Goal: Transaction & Acquisition: Purchase product/service

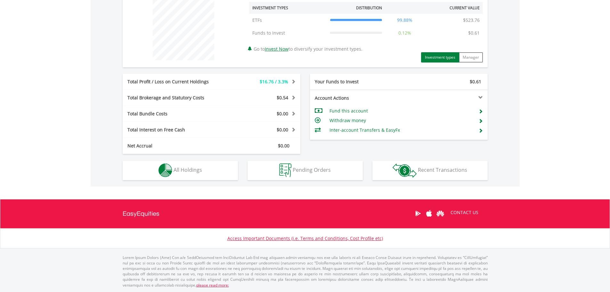
scroll to position [61, 122]
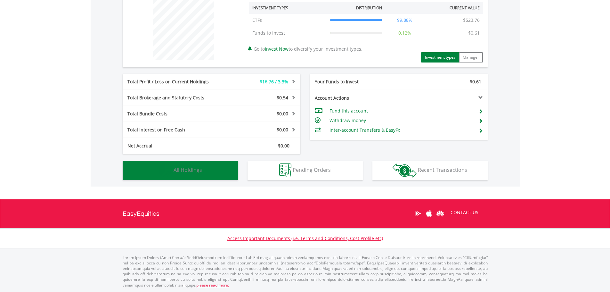
click at [186, 168] on span "All Holdings" at bounding box center [188, 169] width 28 height 7
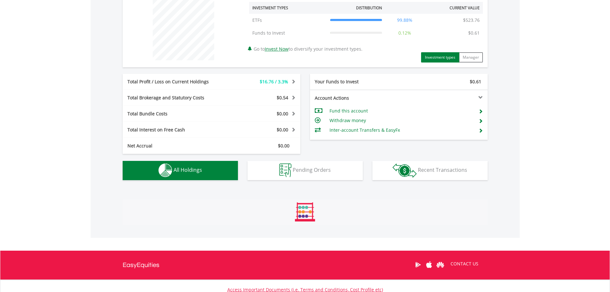
scroll to position [374, 0]
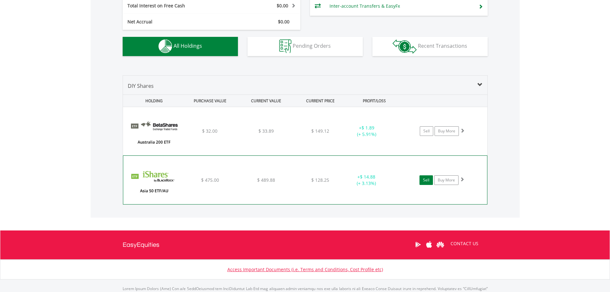
click at [429, 179] on link "Sell" at bounding box center [425, 180] width 13 height 10
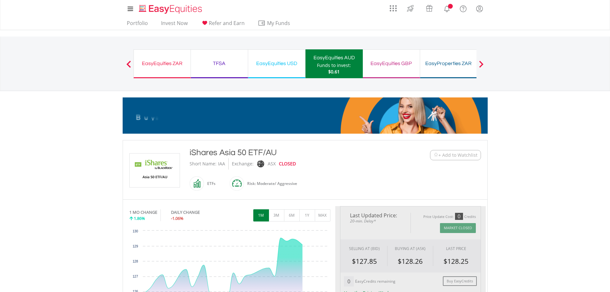
type input "******"
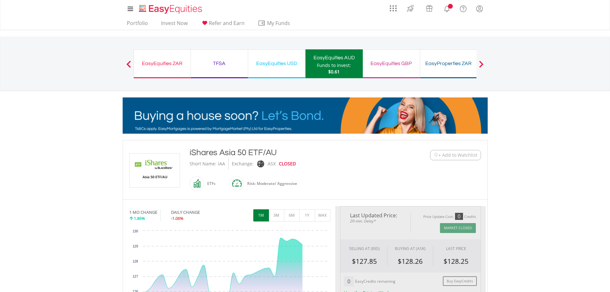
type input "******"
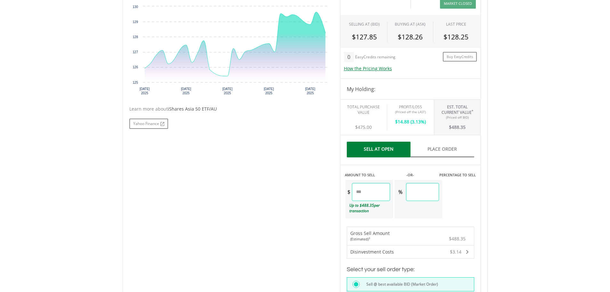
scroll to position [256, 0]
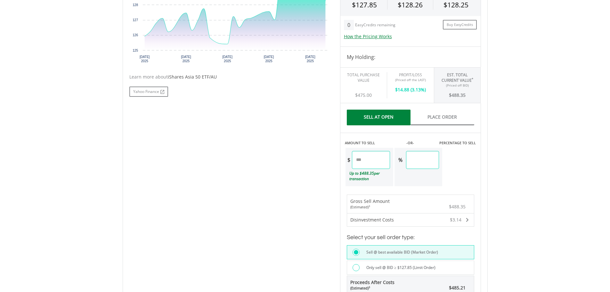
drag, startPoint x: 371, startPoint y: 161, endPoint x: 350, endPoint y: 160, distance: 21.5
click at [350, 160] on div "$ ******" at bounding box center [367, 160] width 44 height 18
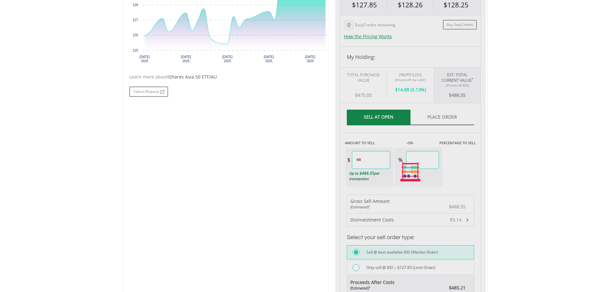
click at [317, 192] on div "No chart available. 1 MO CHANGE 1.86% DAILY CHANGE -1.06% 1M 3M 6M 1Y MAX Chart…" at bounding box center [305, 172] width 361 height 444
type input "******"
type input "*****"
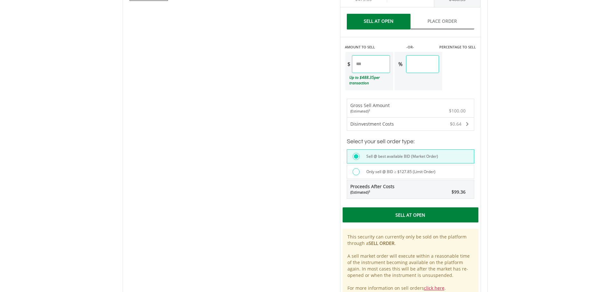
scroll to position [352, 0]
click at [399, 213] on div "Sell At Open" at bounding box center [411, 214] width 136 height 15
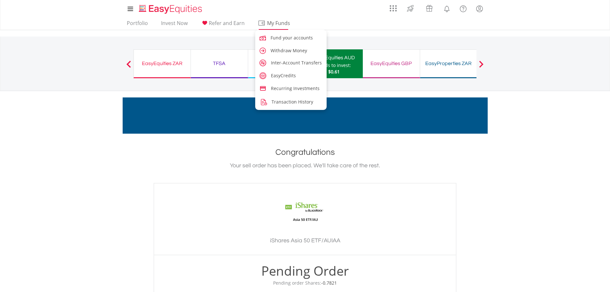
click at [274, 24] on span "My Funds" at bounding box center [279, 23] width 42 height 8
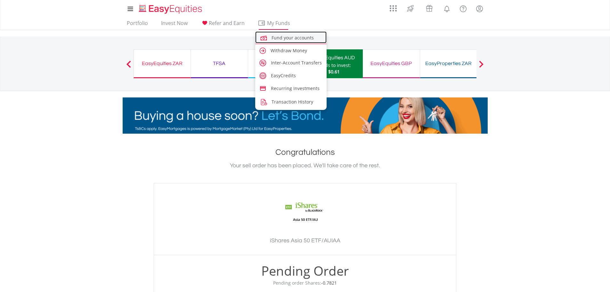
click at [273, 35] on span "Fund your accounts" at bounding box center [292, 38] width 42 height 6
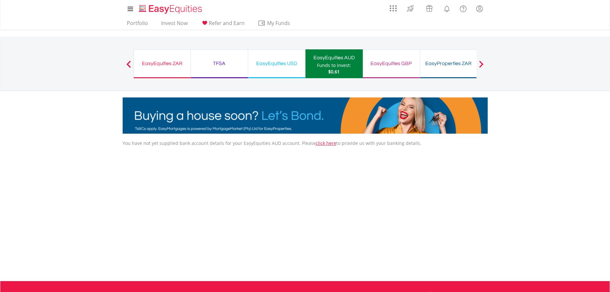
drag, startPoint x: 337, startPoint y: 62, endPoint x: 335, endPoint y: 68, distance: 6.4
click at [337, 62] on div "EasyEquities AUD" at bounding box center [334, 57] width 50 height 9
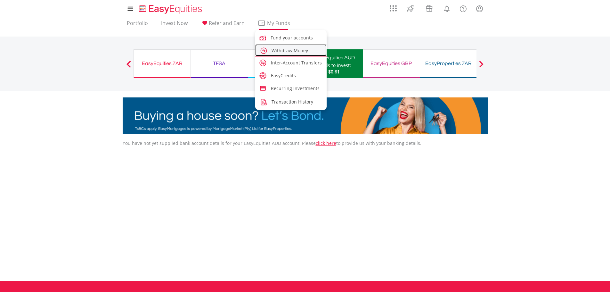
click at [282, 47] on span "Withdraw Money" at bounding box center [289, 50] width 36 height 6
click at [280, 48] on span "Withdraw Money" at bounding box center [289, 50] width 36 height 6
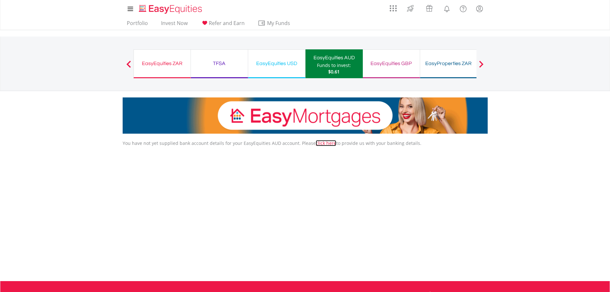
click at [318, 143] on link "click here" at bounding box center [326, 143] width 20 height 6
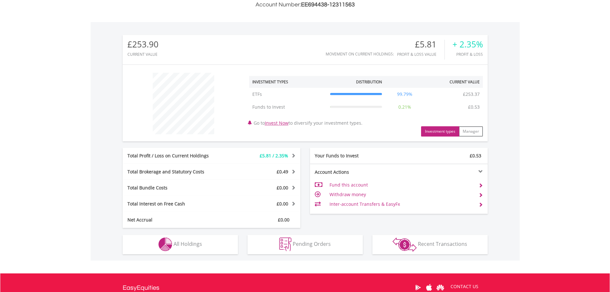
scroll to position [192, 0]
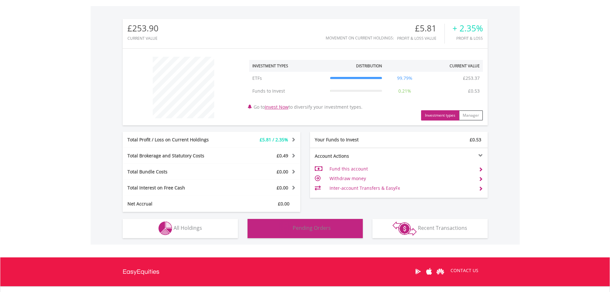
click at [314, 225] on span "Pending Orders" at bounding box center [312, 227] width 38 height 7
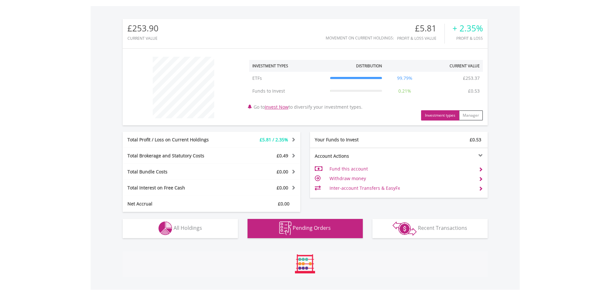
scroll to position [286, 0]
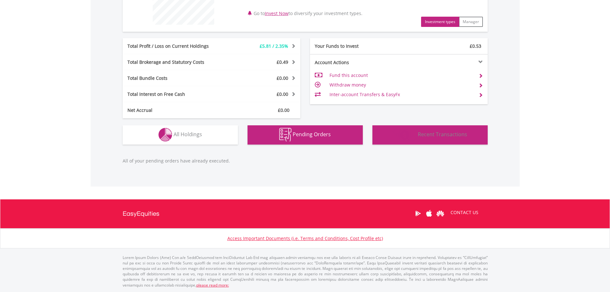
click at [426, 134] on span "Recent Transactions" at bounding box center [442, 134] width 49 height 7
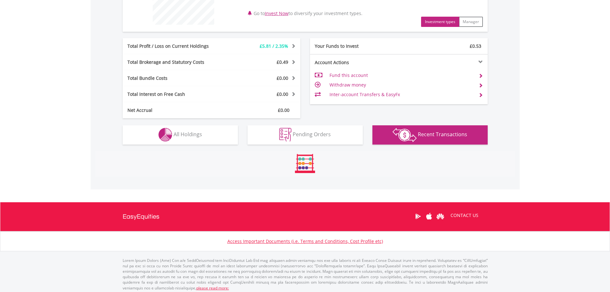
scroll to position [342, 0]
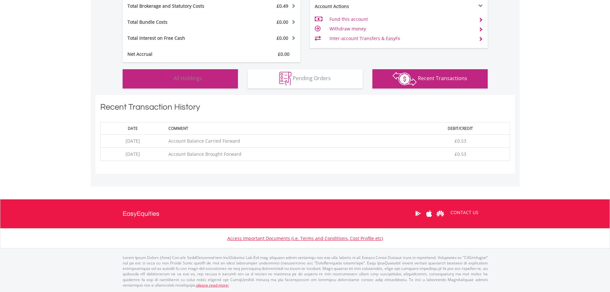
click at [179, 77] on span "All Holdings" at bounding box center [188, 78] width 28 height 7
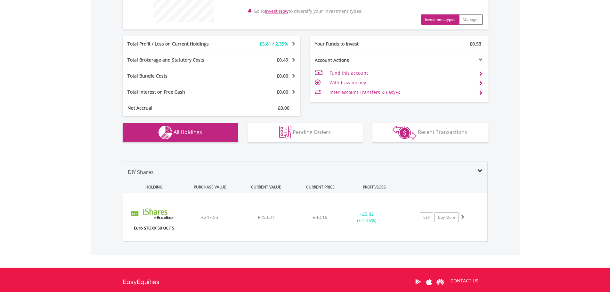
scroll to position [320, 0]
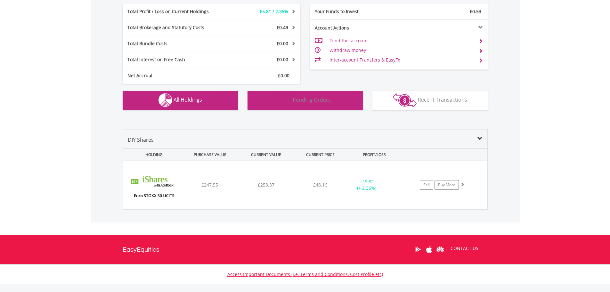
click at [304, 100] on span "Pending Orders" at bounding box center [312, 99] width 38 height 7
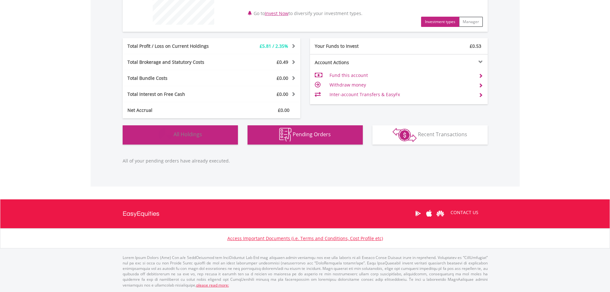
click at [191, 133] on span "All Holdings" at bounding box center [188, 134] width 28 height 7
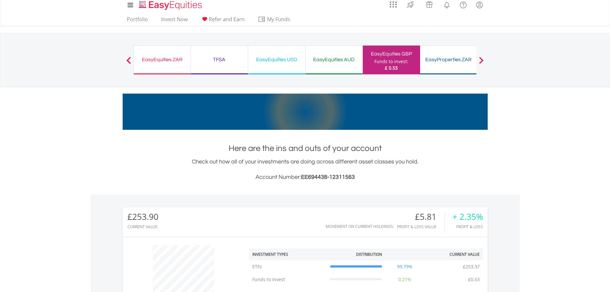
scroll to position [0, 0]
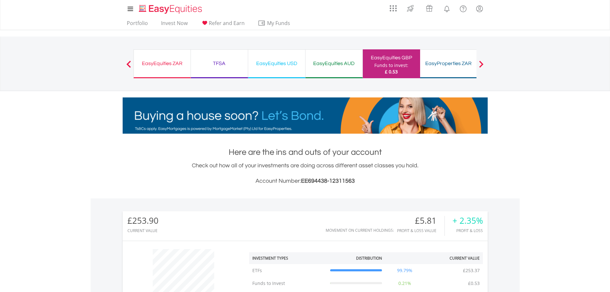
drag, startPoint x: 331, startPoint y: 59, endPoint x: 491, endPoint y: 290, distance: 281.3
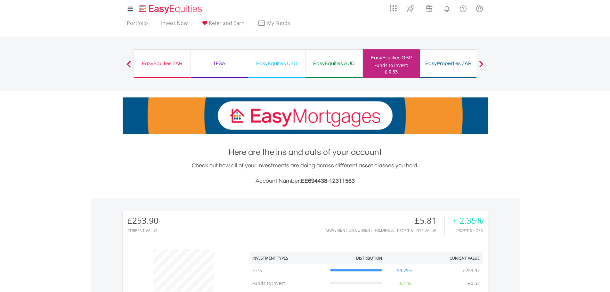
click at [331, 59] on div "EasyEquities AUD" at bounding box center [333, 63] width 49 height 9
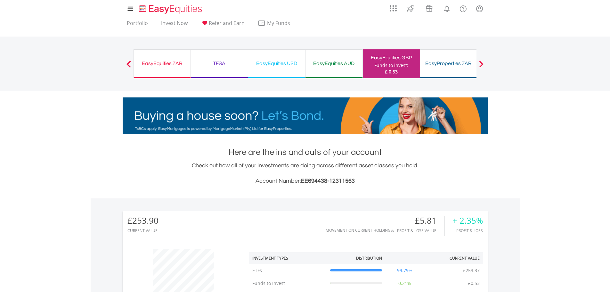
click at [328, 61] on div "EasyEquities AUD" at bounding box center [333, 63] width 49 height 9
click at [537, 116] on div "My Investments Invest Now New Listings Sell My Recurring Investments Pending Or…" at bounding box center [305, 66] width 610 height 133
click at [275, 64] on div "EasyEquities USD" at bounding box center [276, 63] width 49 height 9
